Goal: Communication & Community: Answer question/provide support

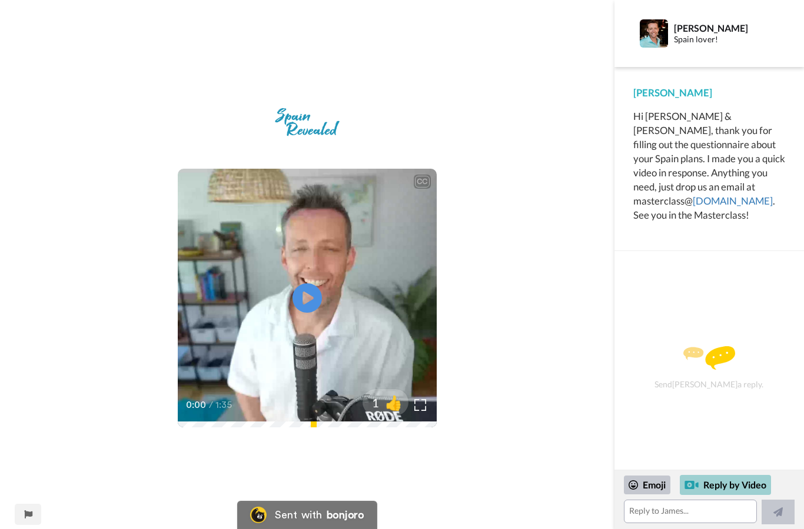
click at [727, 487] on div "Reply by Video" at bounding box center [724, 485] width 91 height 20
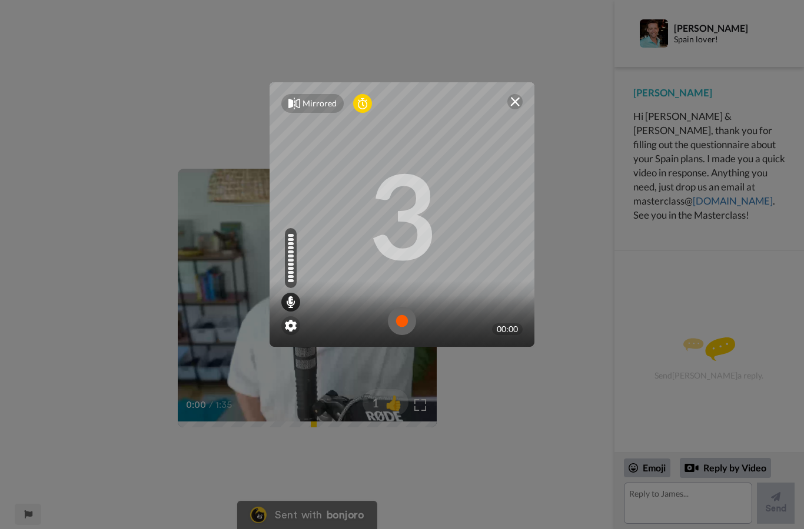
click at [407, 319] on img at bounding box center [402, 321] width 28 height 28
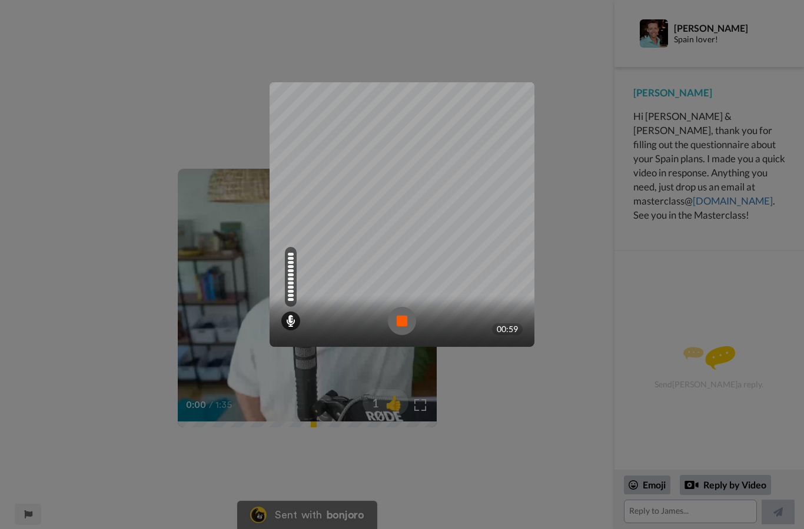
click at [405, 346] on div at bounding box center [401, 321] width 265 height 52
click at [393, 307] on img at bounding box center [402, 321] width 28 height 28
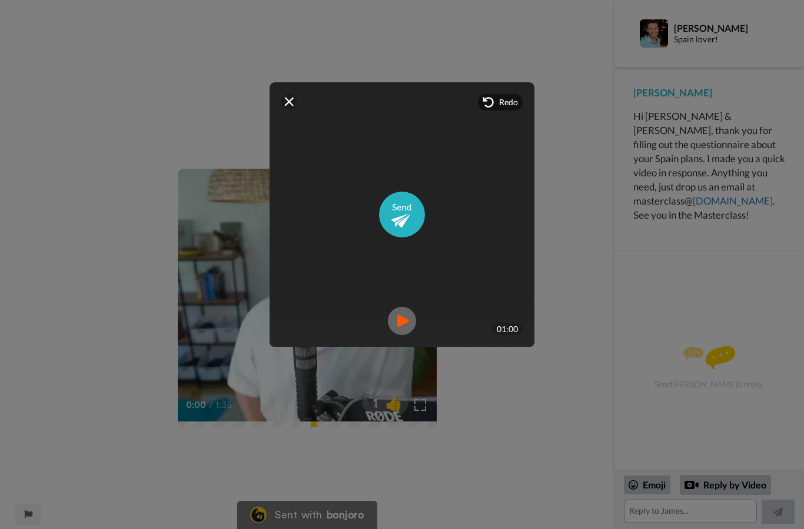
click at [408, 316] on img at bounding box center [402, 321] width 28 height 28
click at [402, 309] on img at bounding box center [402, 321] width 28 height 28
click at [502, 103] on span "Redo" at bounding box center [508, 102] width 19 height 12
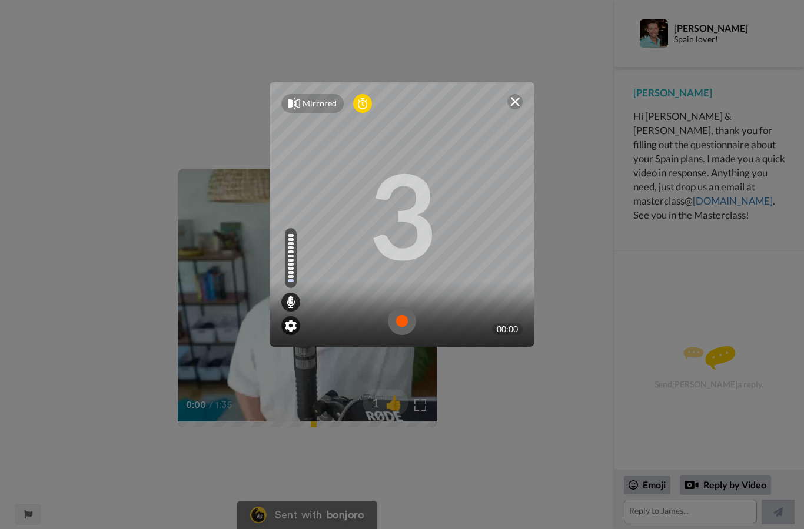
click at [296, 322] on img at bounding box center [291, 326] width 12 height 12
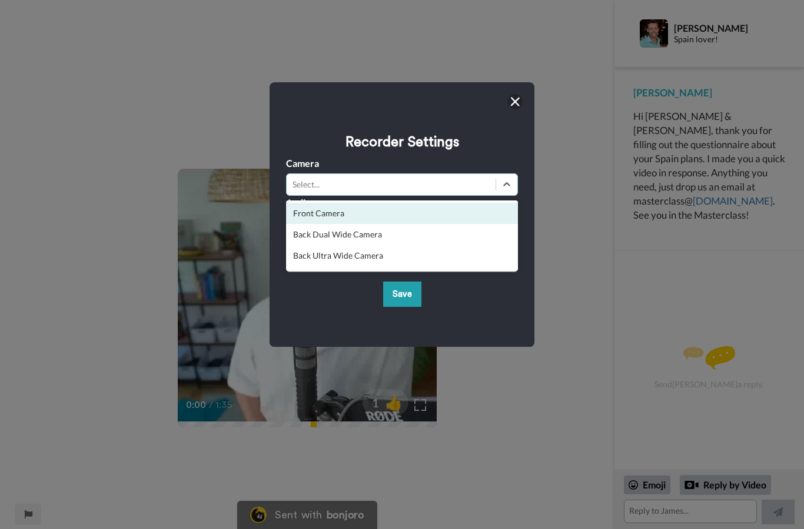
click at [518, 97] on img at bounding box center [514, 101] width 9 height 9
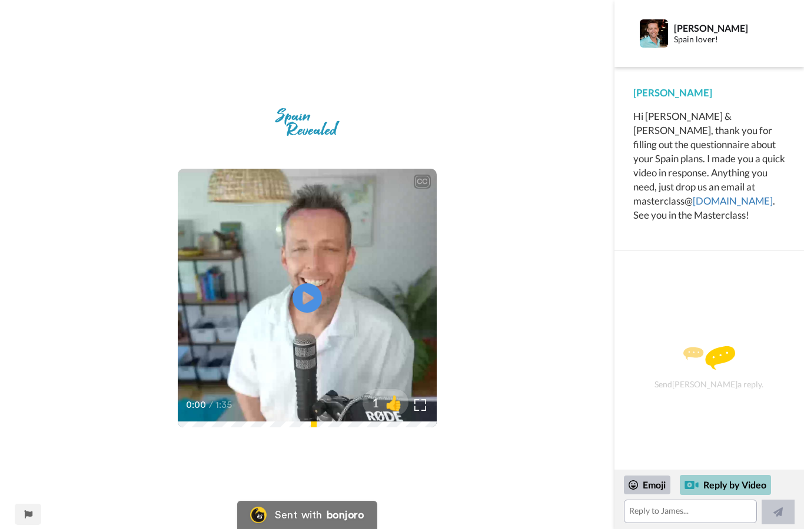
click at [716, 485] on div "Reply by Video" at bounding box center [724, 485] width 91 height 20
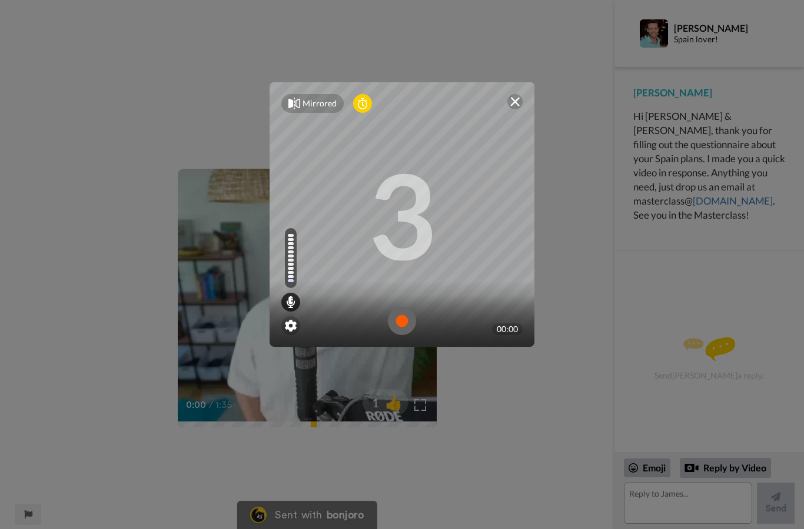
click at [402, 316] on img at bounding box center [402, 321] width 28 height 28
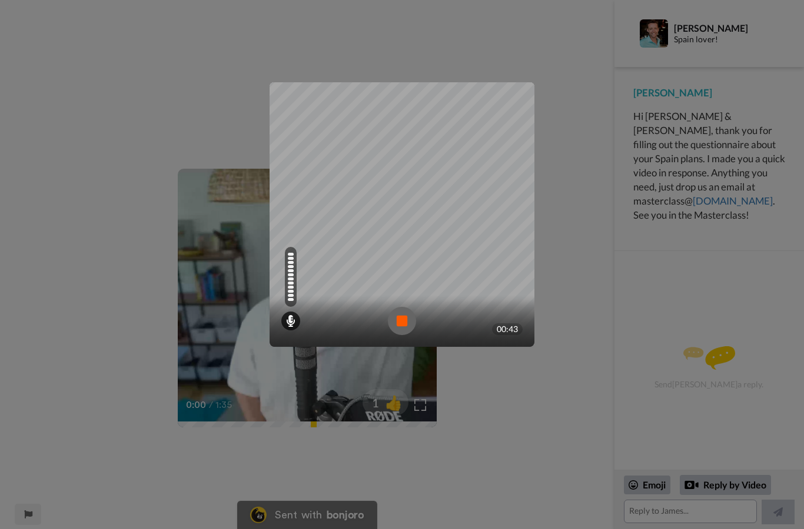
click at [398, 308] on img at bounding box center [402, 321] width 28 height 28
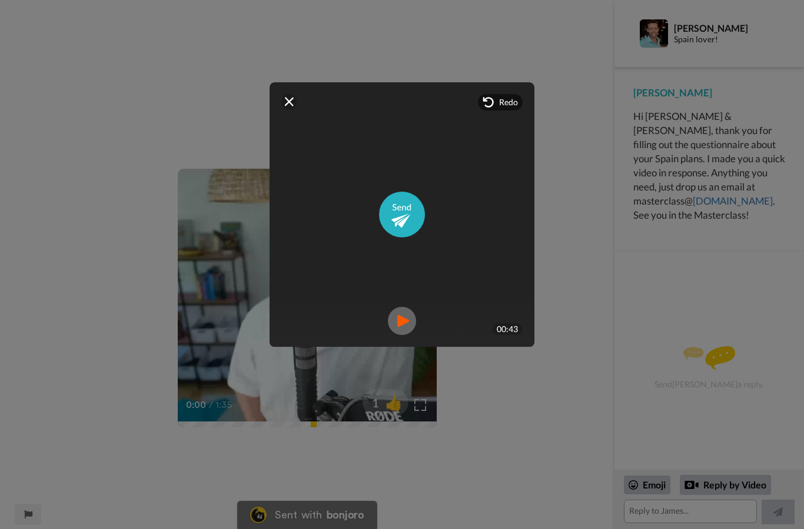
click at [404, 321] on img at bounding box center [402, 321] width 28 height 28
click at [514, 102] on img at bounding box center [514, 101] width 9 height 9
